Goal: Transaction & Acquisition: Purchase product/service

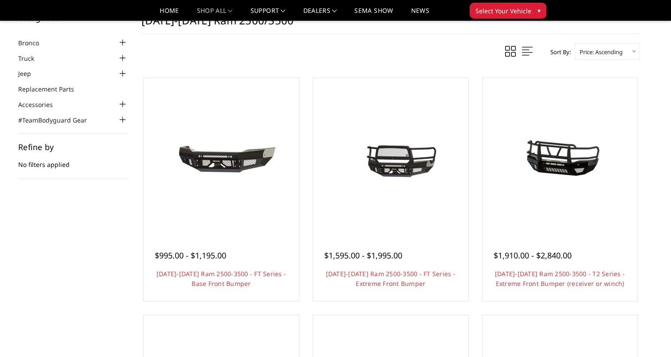
scroll to position [44, 0]
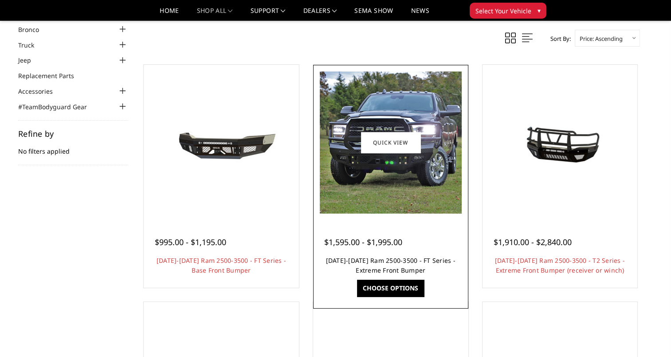
click at [417, 264] on link "[DATE]-[DATE] Ram 2500-3500 - FT Series - Extreme Front Bumper" at bounding box center [391, 265] width 130 height 18
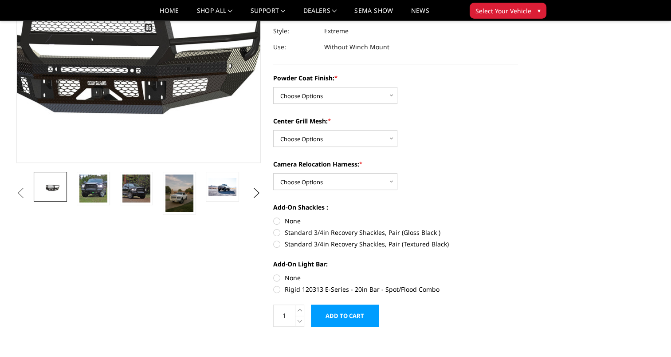
scroll to position [133, 0]
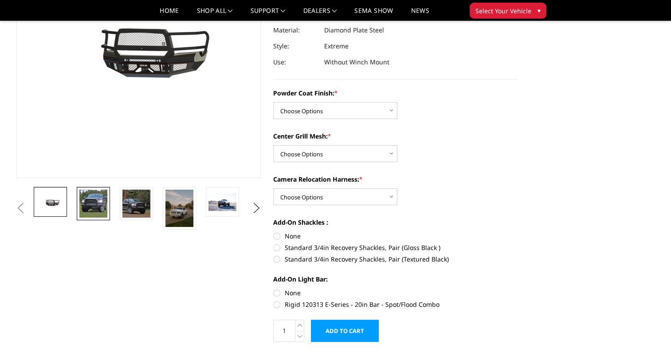
click at [103, 206] on img at bounding box center [93, 203] width 28 height 28
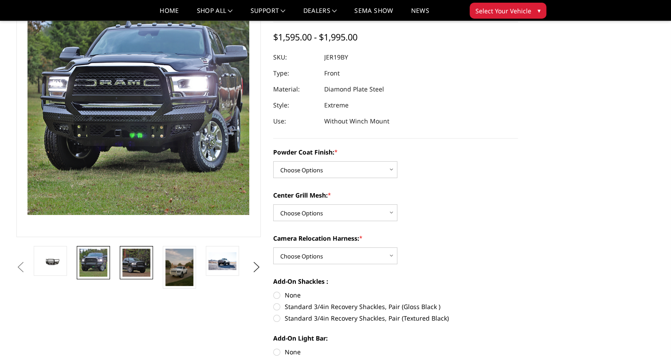
click at [138, 266] on img at bounding box center [136, 262] width 28 height 28
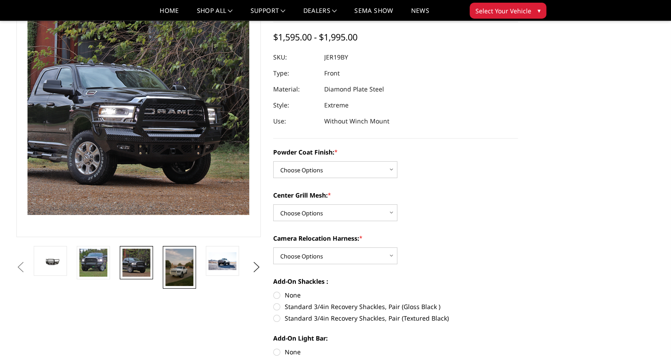
click at [185, 271] on img at bounding box center [179, 266] width 28 height 37
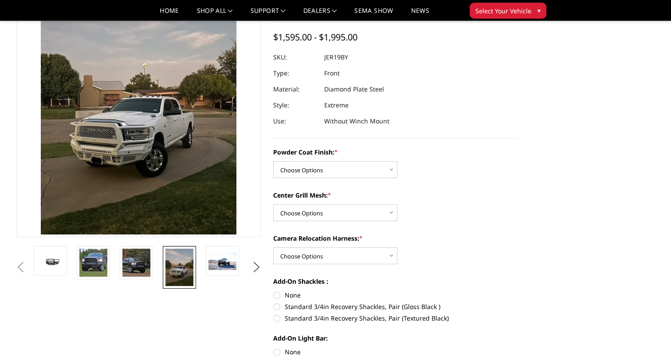
scroll to position [55, 0]
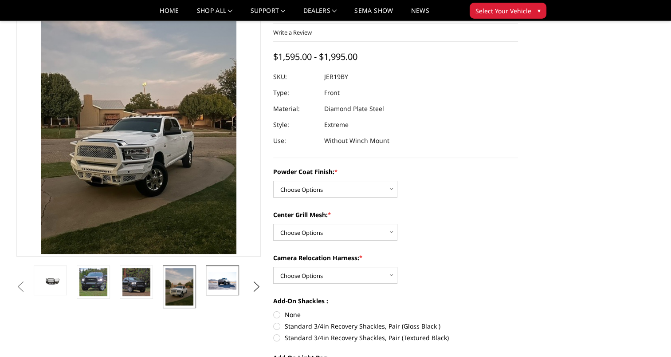
click at [211, 280] on img at bounding box center [222, 280] width 28 height 18
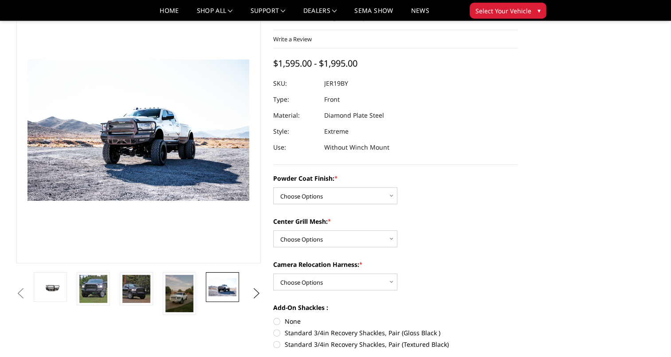
scroll to position [0, 0]
